Goal: Task Accomplishment & Management: Use online tool/utility

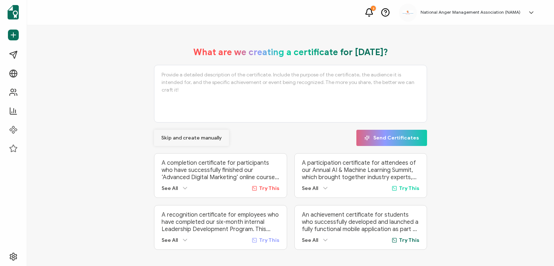
click at [203, 136] on span "Skip and create manually" at bounding box center [191, 138] width 61 height 5
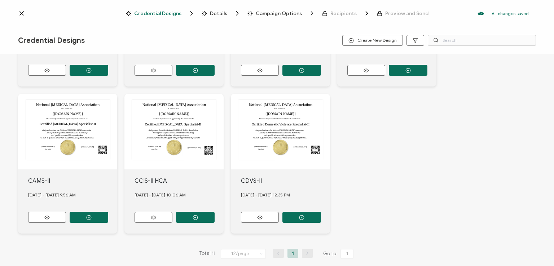
scroll to position [275, 0]
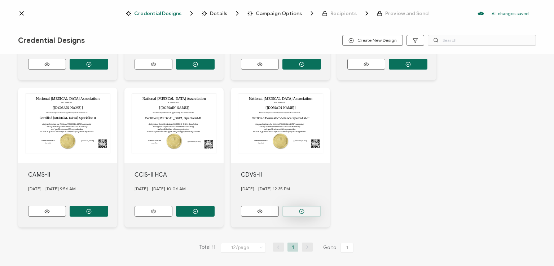
click at [299, 209] on icon "button" at bounding box center [301, 211] width 5 height 5
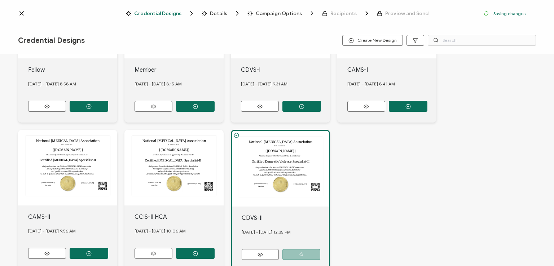
scroll to position [317, 0]
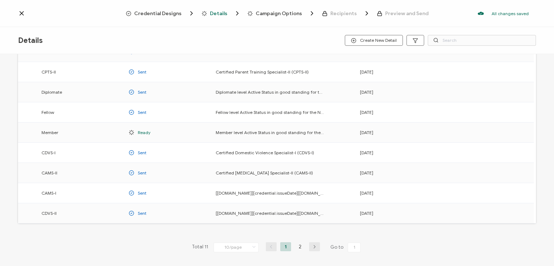
scroll to position [95, 0]
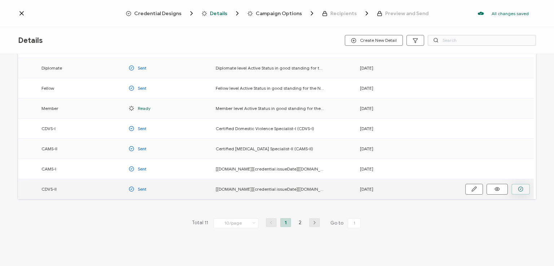
click at [521, 191] on button "button" at bounding box center [520, 189] width 18 height 11
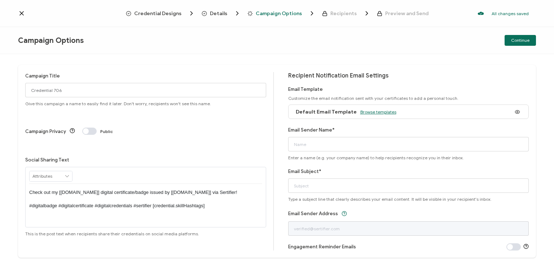
click at [381, 111] on span "Browse templates" at bounding box center [378, 111] width 36 height 5
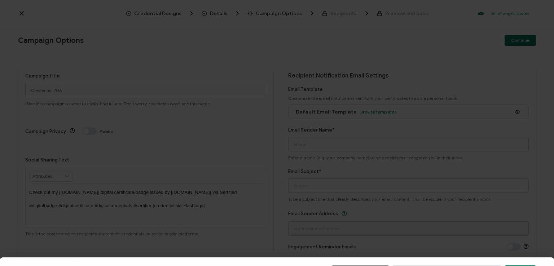
scroll to position [112, 0]
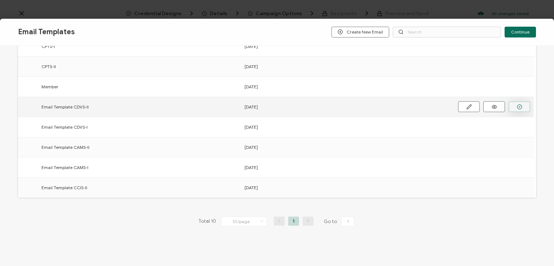
click at [517, 105] on icon "button" at bounding box center [519, 106] width 5 height 5
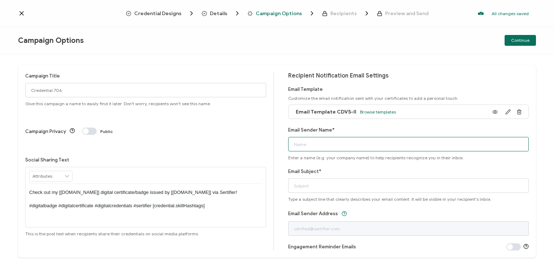
click at [390, 141] on input "Email Sender Name*" at bounding box center [408, 144] width 241 height 14
type input "National [MEDICAL_DATA] Association"
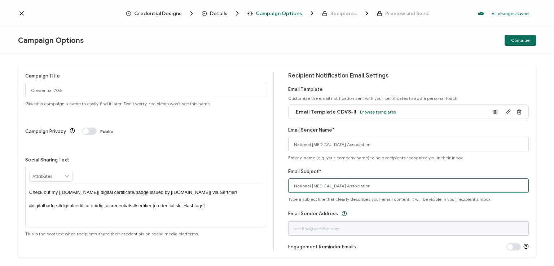
drag, startPoint x: 376, startPoint y: 186, endPoint x: 281, endPoint y: 196, distance: 95.1
click at [281, 196] on div "Campaign Title Credential 706 Give this campaign a name to easily find it later…" at bounding box center [277, 161] width 518 height 193
type input "CDVS-II digital certificate"
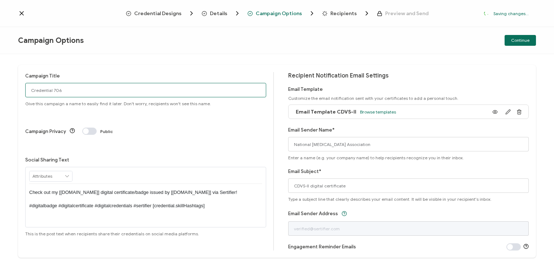
drag, startPoint x: 130, startPoint y: 89, endPoint x: 0, endPoint y: 59, distance: 133.4
click at [0, 59] on div "Campaign Title Credential 706 Give this campaign a name to easily find it later…" at bounding box center [277, 160] width 554 height 212
paste input "[PERSON_NAME]"
type input "CDVS-II 1 - [PERSON_NAME] [DATE]"
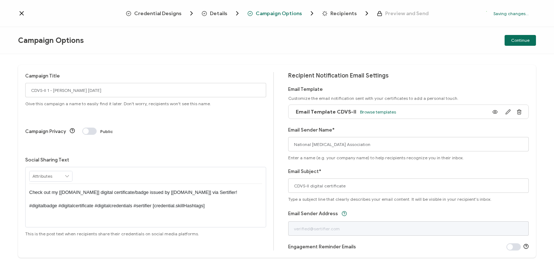
click at [143, 189] on p "Check out my [[DOMAIN_NAME]] digital certificate/badge issued by [[DOMAIN_NAME]…" at bounding box center [145, 199] width 233 height 20
click at [315, 51] on div "Campaign Options Continue" at bounding box center [277, 40] width 554 height 27
click at [516, 39] on span "Continue" at bounding box center [520, 40] width 18 height 4
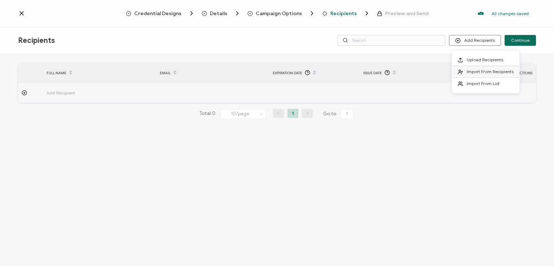
click at [473, 68] on li "Import From Recipients" at bounding box center [485, 72] width 67 height 12
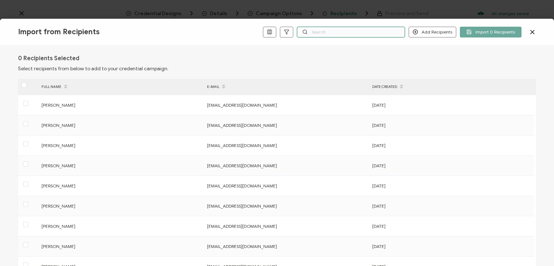
paste input "[PERSON_NAME]"
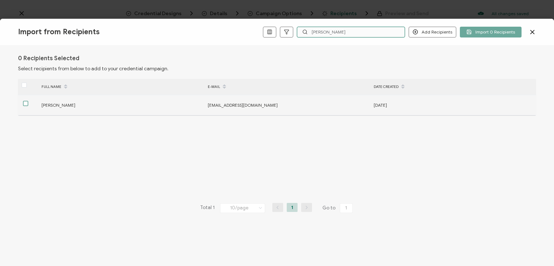
type input "[PERSON_NAME]"
click at [27, 102] on span at bounding box center [25, 103] width 5 height 5
click at [28, 101] on input "checkbox" at bounding box center [28, 101] width 0 height 0
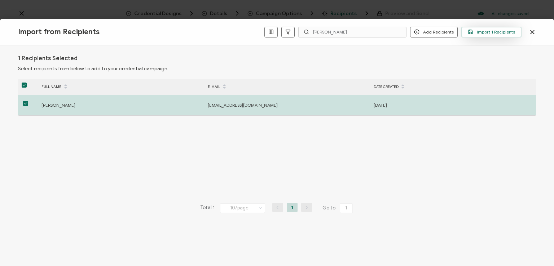
click at [476, 29] on span "Import 1 Recipients" at bounding box center [491, 31] width 47 height 5
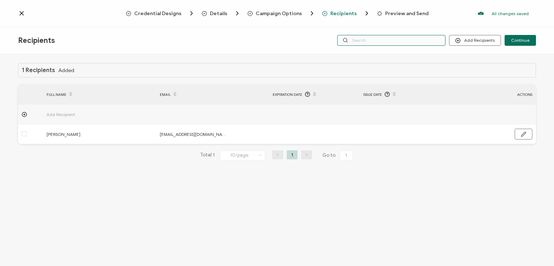
click at [409, 40] on input "text" at bounding box center [391, 40] width 108 height 11
click at [401, 25] on div "Credential Designs Details Campaign Options Recipients Preview and Send All cha…" at bounding box center [277, 13] width 554 height 27
click at [394, 39] on input "text" at bounding box center [391, 40] width 108 height 11
click at [393, 54] on div "1 Recipients Added FULL NAME EMAIL Expiration Date Issue Date ACTIONS Add Recip…" at bounding box center [277, 161] width 554 height 214
click at [387, 42] on input "text" at bounding box center [391, 40] width 108 height 11
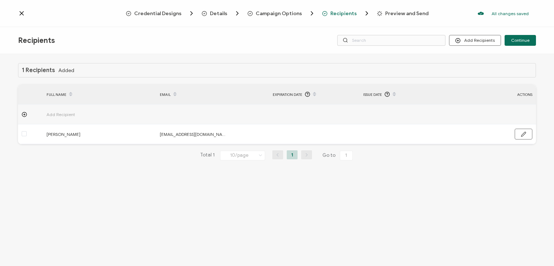
click at [385, 28] on div "Recipients Add Recipients Continue" at bounding box center [277, 40] width 554 height 27
click at [462, 25] on div "Credential Designs Details Campaign Options Recipients Preview and Send All cha…" at bounding box center [277, 13] width 554 height 27
click at [518, 40] on span "Continue" at bounding box center [520, 40] width 18 height 4
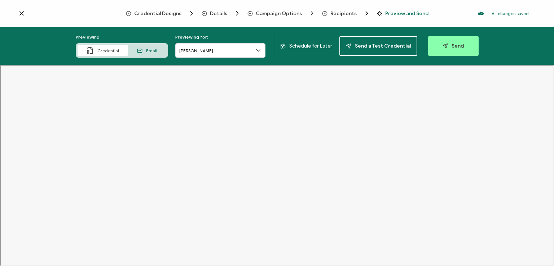
click at [346, 12] on span "Recipients" at bounding box center [343, 13] width 26 height 5
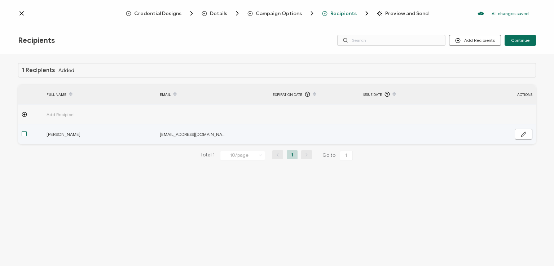
click at [25, 135] on span at bounding box center [24, 133] width 5 height 5
click at [27, 131] on input "checkbox" at bounding box center [27, 131] width 0 height 0
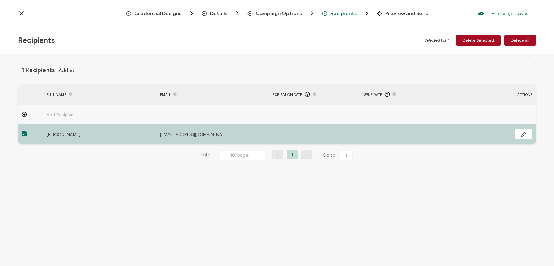
click at [25, 135] on span at bounding box center [24, 133] width 5 height 5
click at [27, 131] on input "checkbox" at bounding box center [27, 131] width 0 height 0
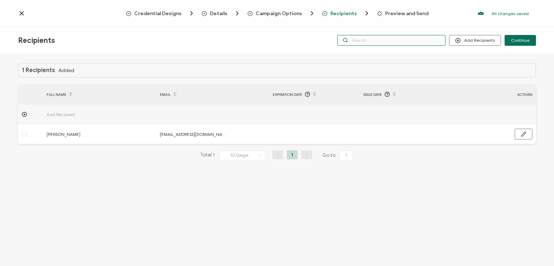
click at [363, 39] on input "text" at bounding box center [391, 40] width 108 height 11
click at [376, 26] on div "Credential Designs Details Campaign Options Recipients Preview and Send All cha…" at bounding box center [277, 13] width 554 height 27
click at [517, 38] on span "Continue" at bounding box center [520, 40] width 18 height 4
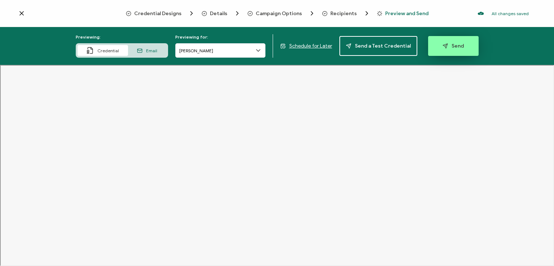
click at [451, 45] on span "Send" at bounding box center [452, 45] width 21 height 5
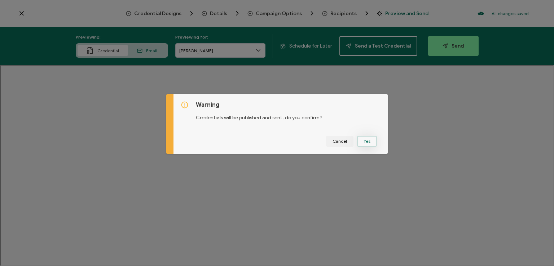
click at [360, 140] on button "Yes" at bounding box center [367, 141] width 20 height 11
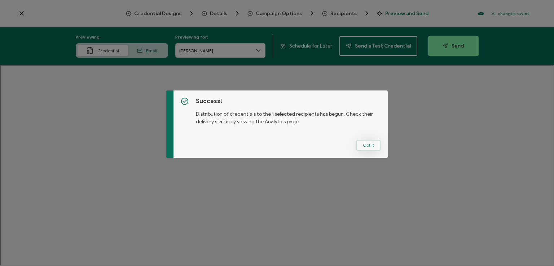
click at [364, 144] on button "Got It" at bounding box center [368, 145] width 24 height 11
